Goal: Contribute content: Add original content to the website for others to see

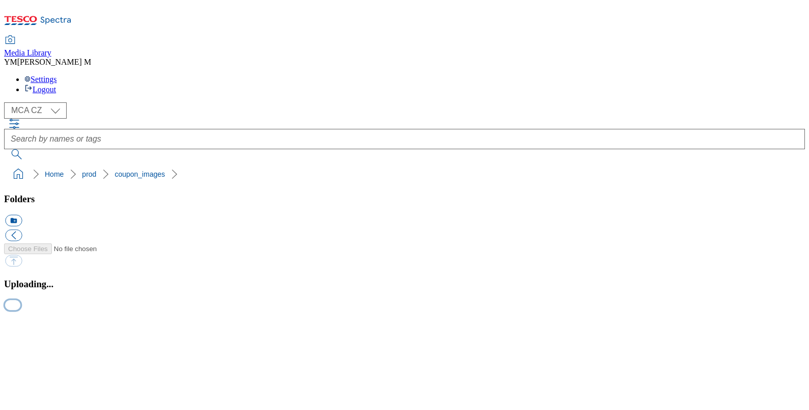
scroll to position [99, 0]
click at [20, 300] on button "button" at bounding box center [12, 305] width 15 height 10
click at [20, 309] on button "button" at bounding box center [12, 305] width 15 height 10
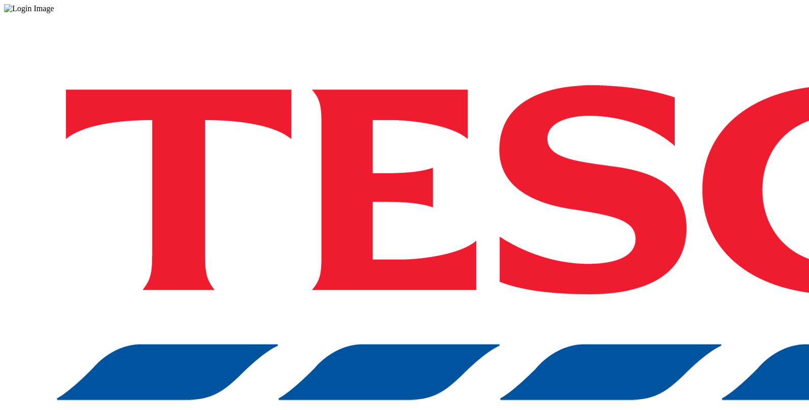
click at [490, 71] on div "Log in to the Spectra’s dashboard using [PERSON_NAME]’s credentials. If you don…" at bounding box center [404, 266] width 801 height 506
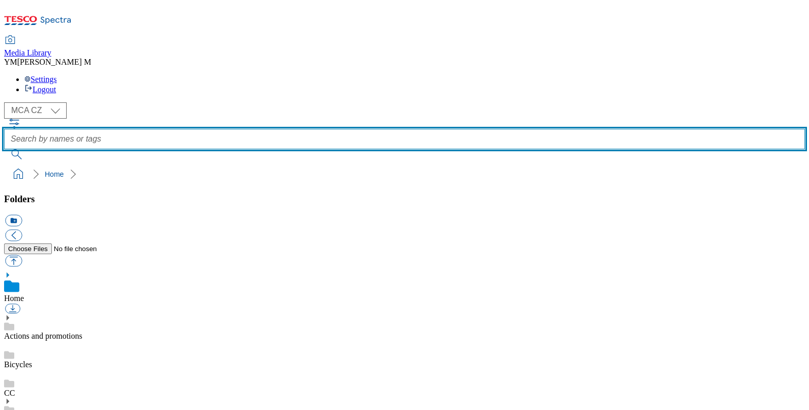
click at [374, 129] on input "text" at bounding box center [404, 139] width 801 height 20
type input "MB2"
click at [4, 149] on button "submit" at bounding box center [17, 154] width 26 height 10
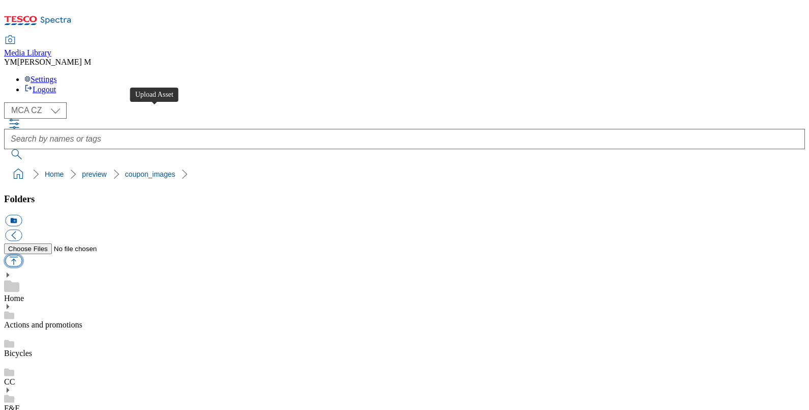
click at [22, 255] on button "button" at bounding box center [13, 261] width 17 height 12
type input "C:\fakepath\MB2_1101_F.jpg"
